Goal: Feedback & Contribution: Submit feedback/report problem

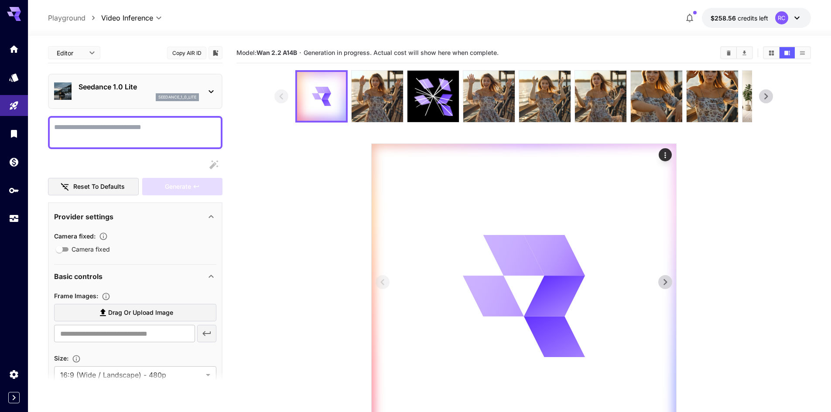
click at [666, 156] on icon "Actions" at bounding box center [665, 155] width 9 height 9
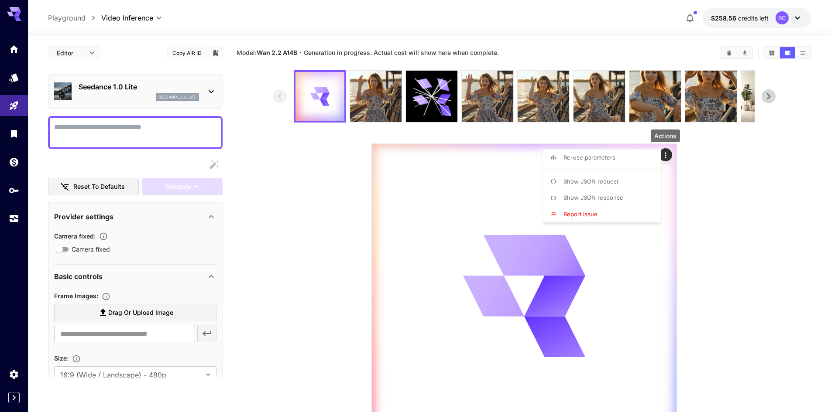
click at [585, 216] on span "Report issue" at bounding box center [580, 214] width 34 height 7
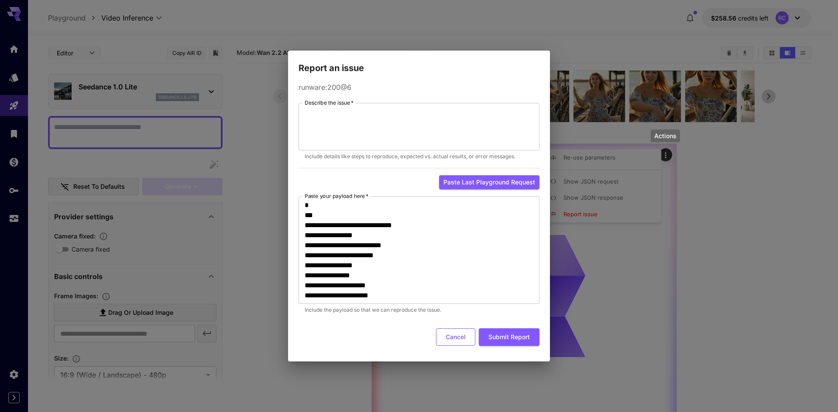
click at [450, 343] on button "Cancel" at bounding box center [455, 338] width 39 height 18
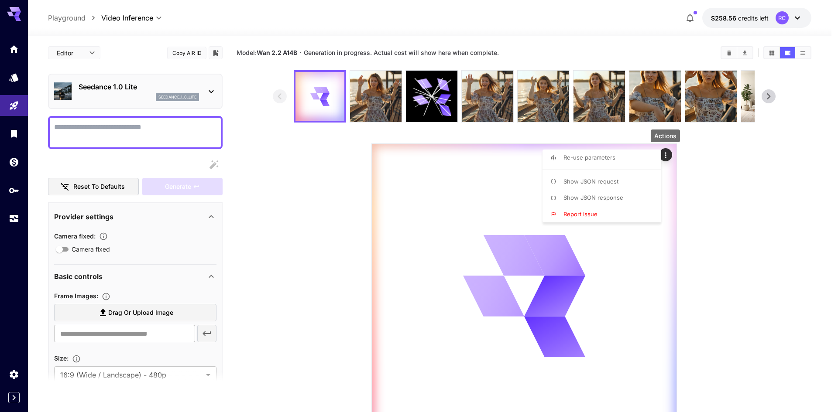
click at [694, 162] on div at bounding box center [419, 206] width 838 height 412
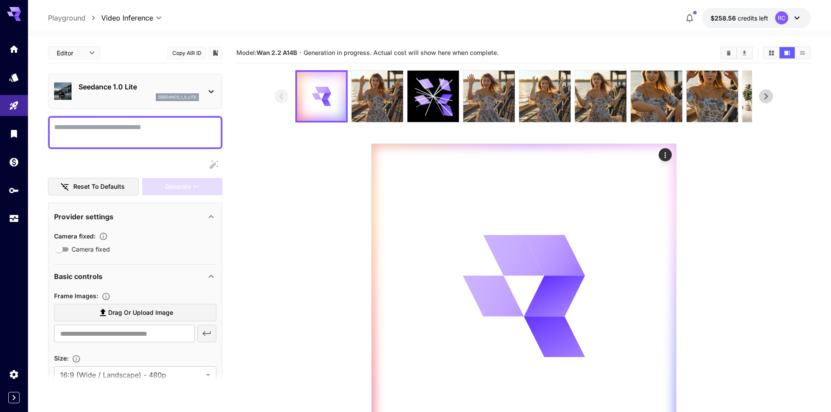
click at [776, 14] on div "RC" at bounding box center [788, 17] width 27 height 13
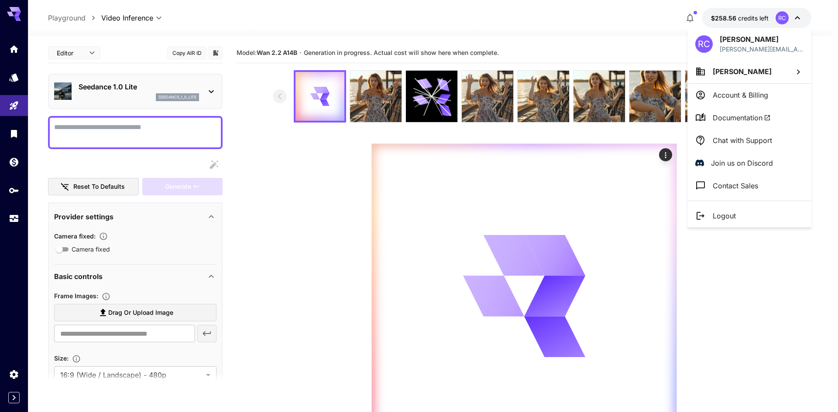
click at [764, 15] on div at bounding box center [419, 206] width 838 height 412
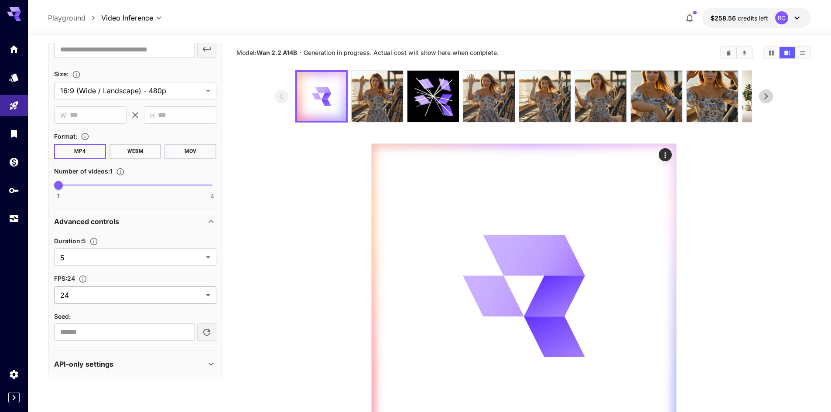
scroll to position [292, 0]
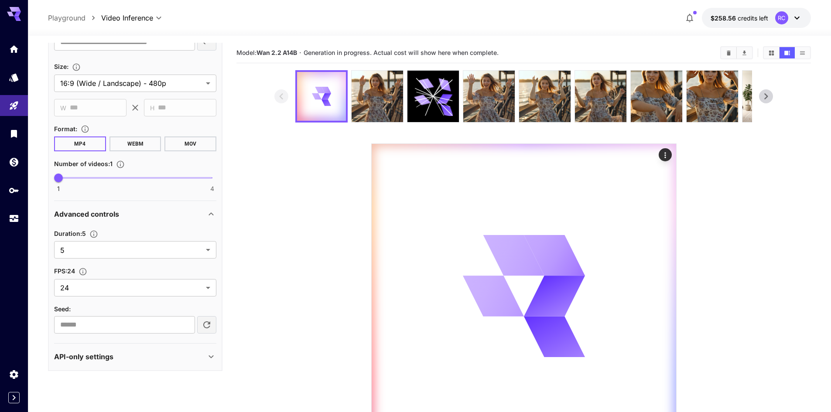
click at [189, 343] on section "API-only settings Output Quality : 85 20 99 85 Display Cost : Display cost in r…" at bounding box center [135, 356] width 162 height 27
click at [189, 357] on div "API-only settings" at bounding box center [130, 357] width 152 height 10
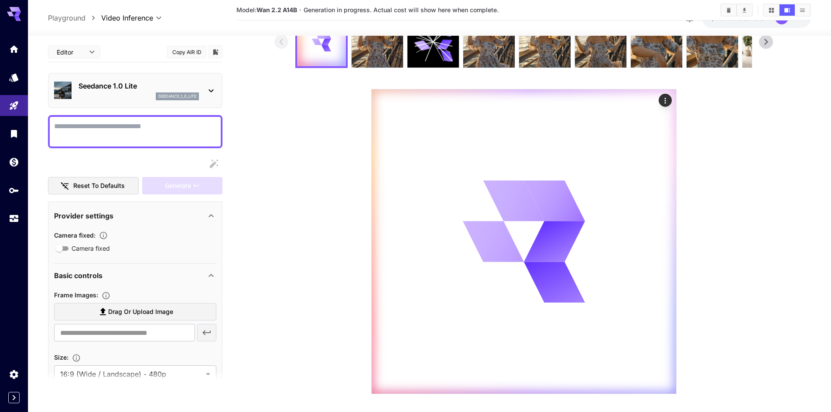
scroll to position [0, 0]
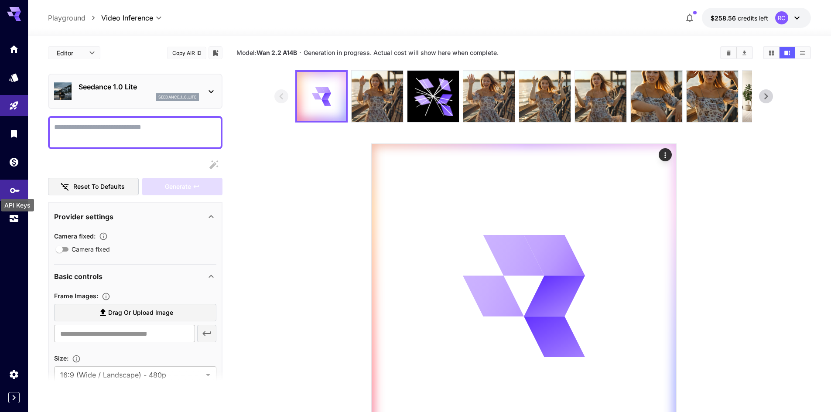
click at [11, 192] on icon "API Keys" at bounding box center [15, 187] width 10 height 10
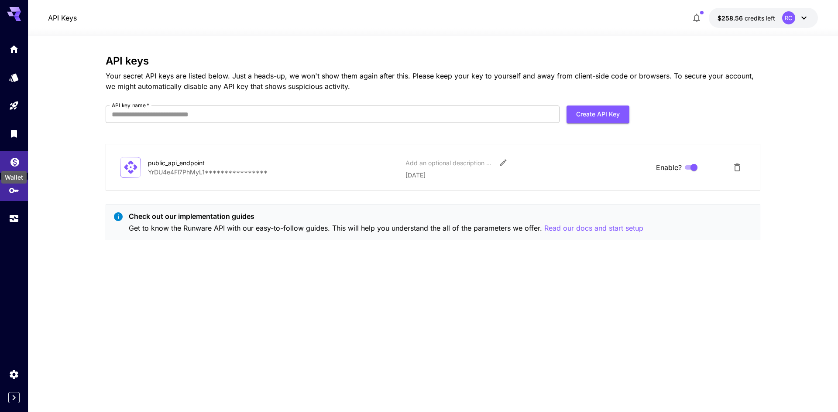
click at [12, 161] on icon "Wallet" at bounding box center [14, 159] width 9 height 9
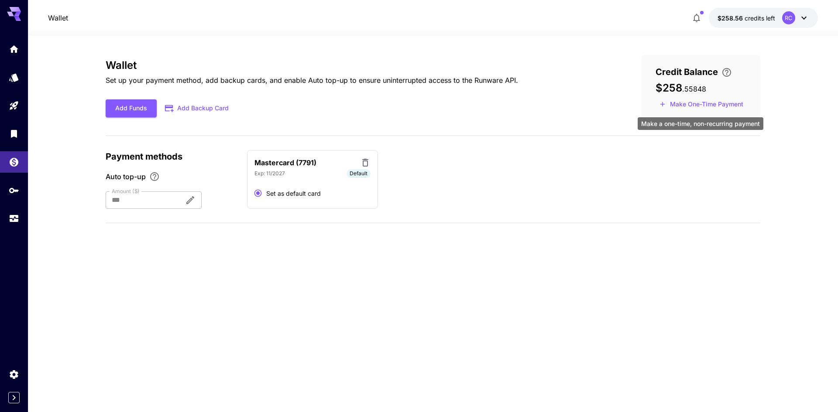
click at [692, 104] on button "Make One-Time Payment" at bounding box center [701, 105] width 92 height 14
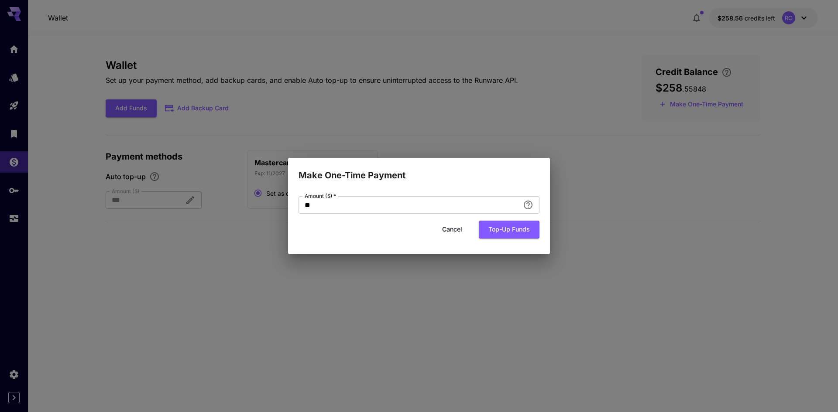
click at [454, 227] on button "Cancel" at bounding box center [451, 230] width 39 height 18
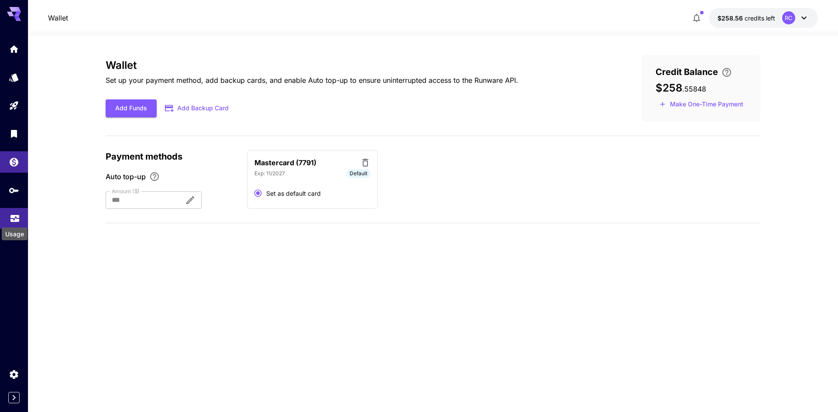
click at [19, 218] on icon "Usage" at bounding box center [15, 216] width 10 height 10
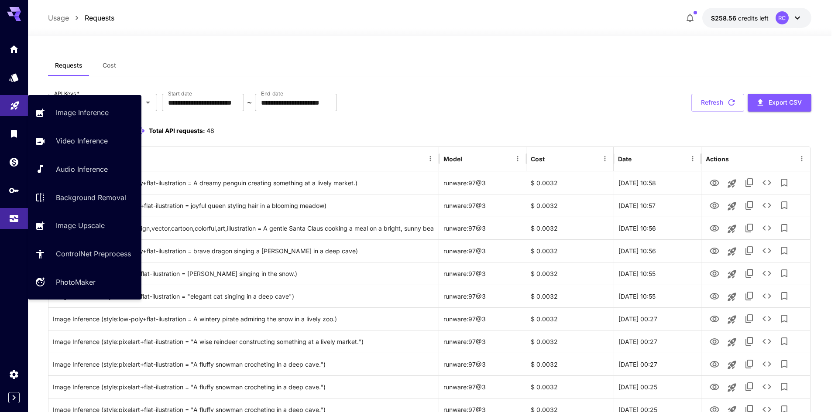
click at [16, 102] on icon "Playground" at bounding box center [15, 103] width 10 height 10
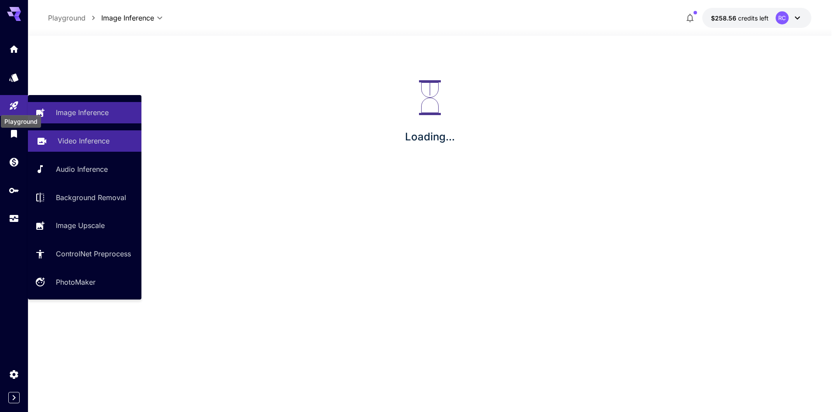
click at [54, 140] on link "Video Inference" at bounding box center [84, 140] width 113 height 21
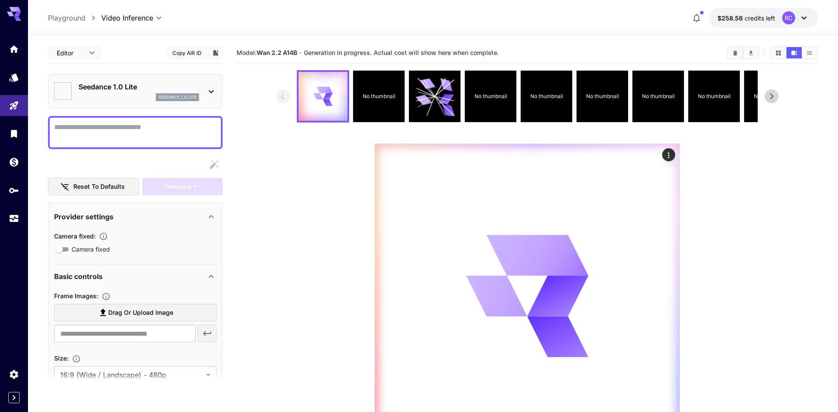
type input "**********"
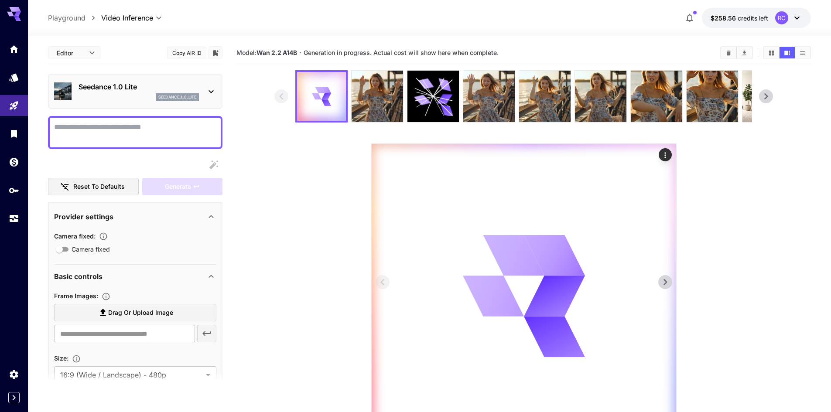
click at [474, 218] on div at bounding box center [524, 296] width 305 height 305
click at [672, 153] on div at bounding box center [524, 296] width 305 height 305
click at [669, 153] on icon "Actions" at bounding box center [665, 155] width 9 height 9
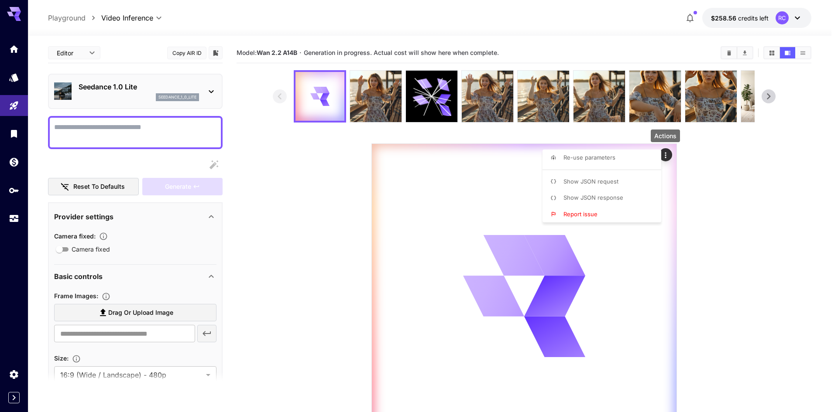
click at [600, 216] on li "Report issue" at bounding box center [604, 214] width 124 height 17
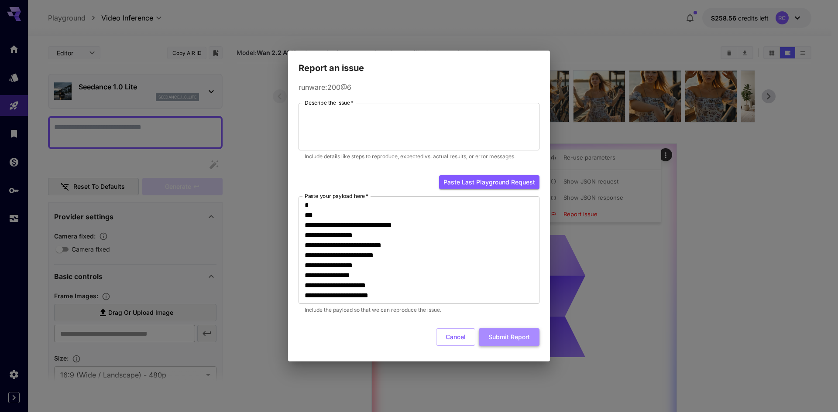
click at [503, 342] on button "Submit Report" at bounding box center [509, 338] width 61 height 18
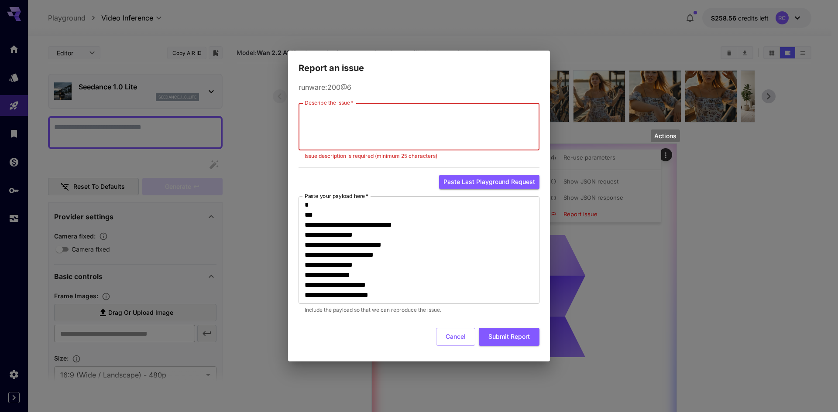
click at [382, 115] on textarea "Describe the issue   *" at bounding box center [419, 127] width 229 height 40
type textarea "**********"
click at [495, 337] on button "Submit Report" at bounding box center [509, 338] width 61 height 18
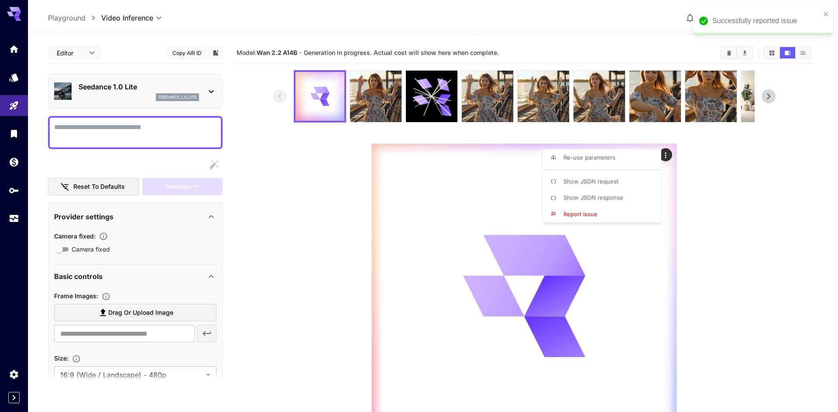
click at [16, 87] on div at bounding box center [419, 206] width 838 height 412
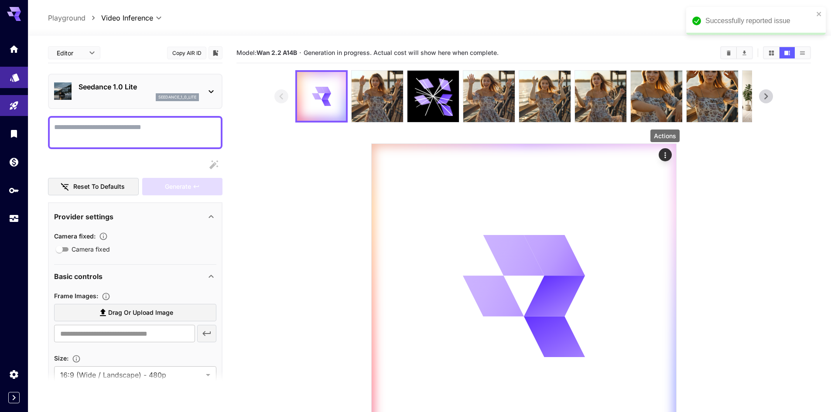
click at [15, 82] on link at bounding box center [14, 77] width 28 height 21
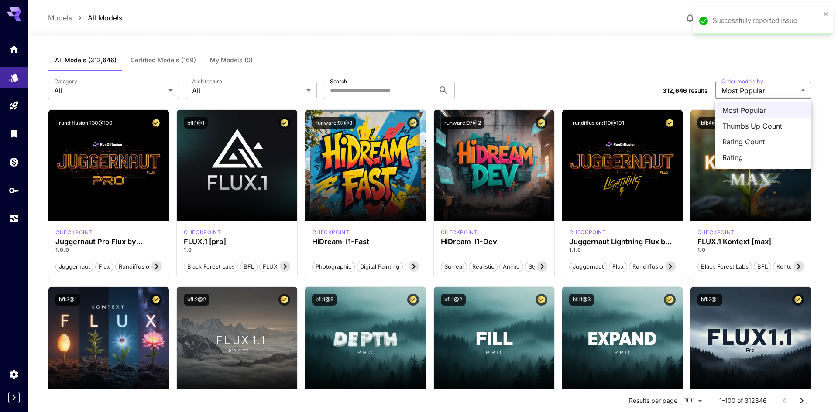
click at [627, 90] on div at bounding box center [419, 206] width 838 height 412
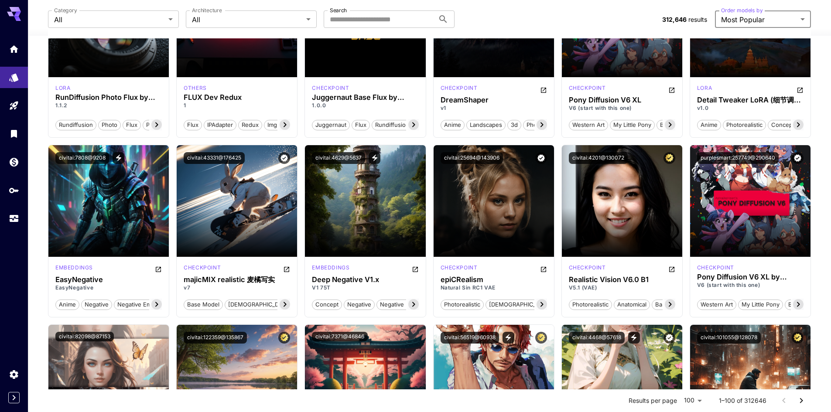
scroll to position [742, 0]
